Goal: Information Seeking & Learning: Learn about a topic

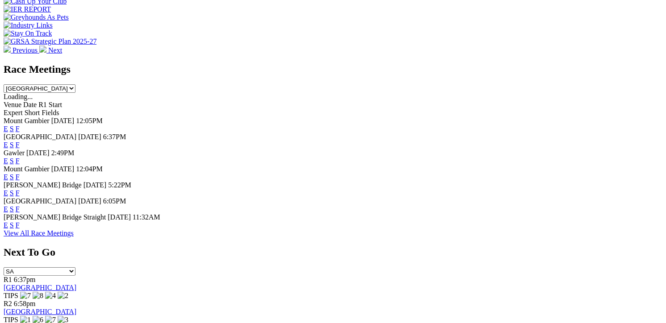
scroll to position [402, 0]
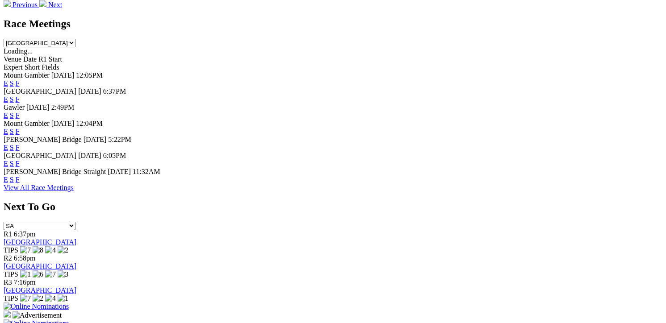
click at [20, 183] on link "F" at bounding box center [18, 180] width 4 height 8
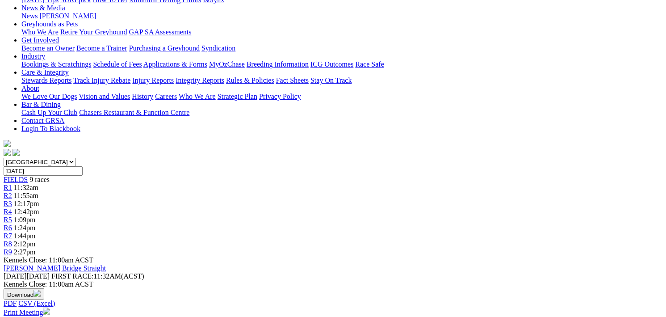
scroll to position [134, 0]
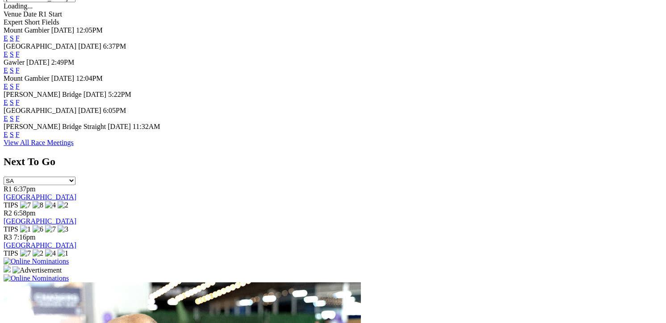
scroll to position [313, 0]
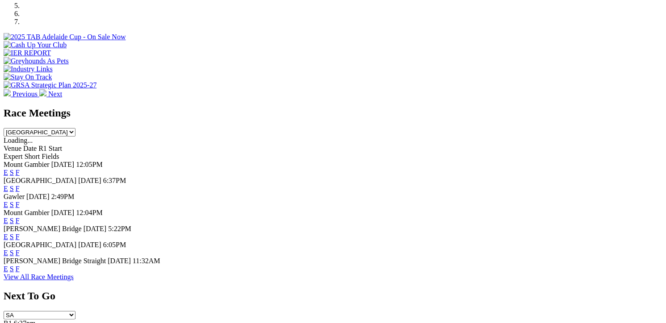
click at [20, 273] on link "F" at bounding box center [18, 269] width 4 height 8
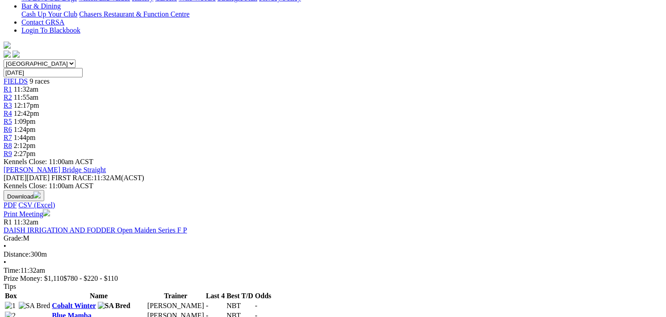
scroll to position [134, 0]
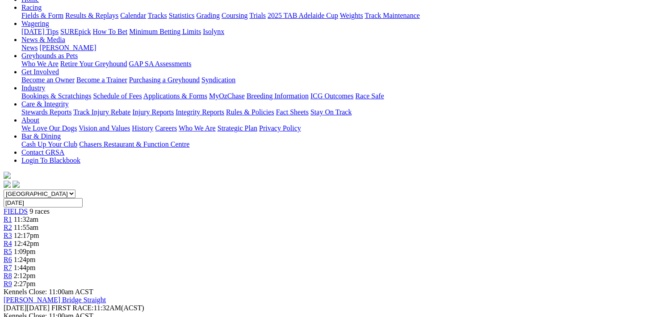
scroll to position [89, 0]
